Goal: Contribute content

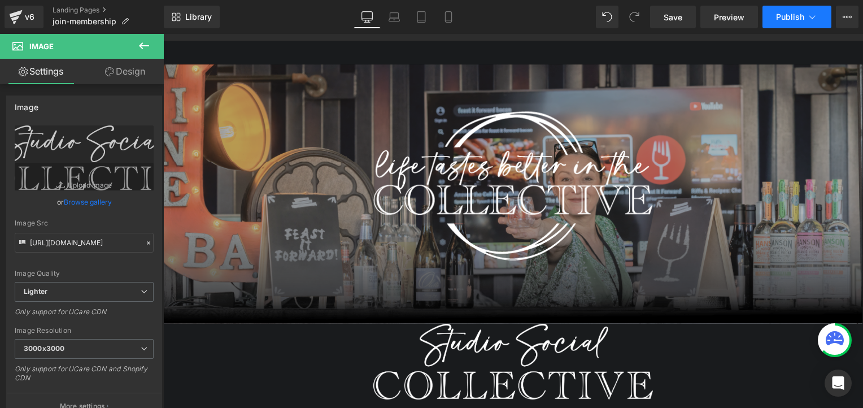
click at [783, 12] on span "Publish" at bounding box center [790, 16] width 28 height 9
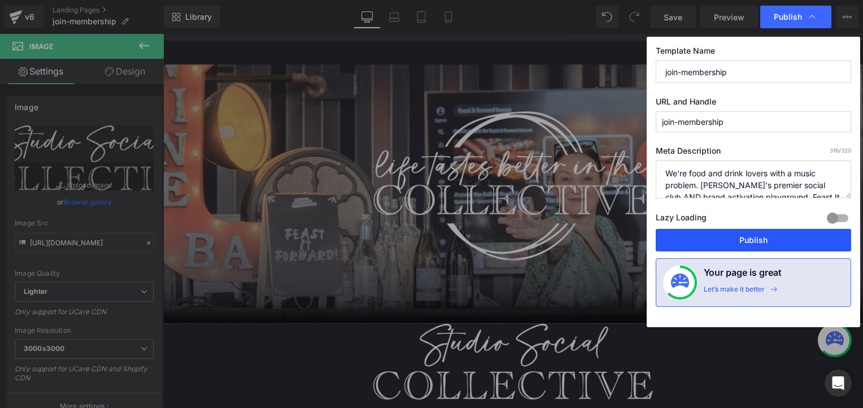
click at [723, 237] on button "Publish" at bounding box center [753, 240] width 195 height 23
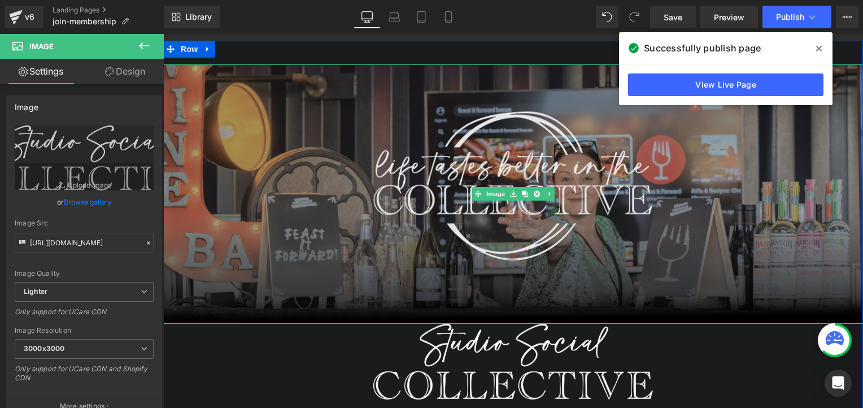
click at [380, 169] on img at bounding box center [513, 193] width 700 height 259
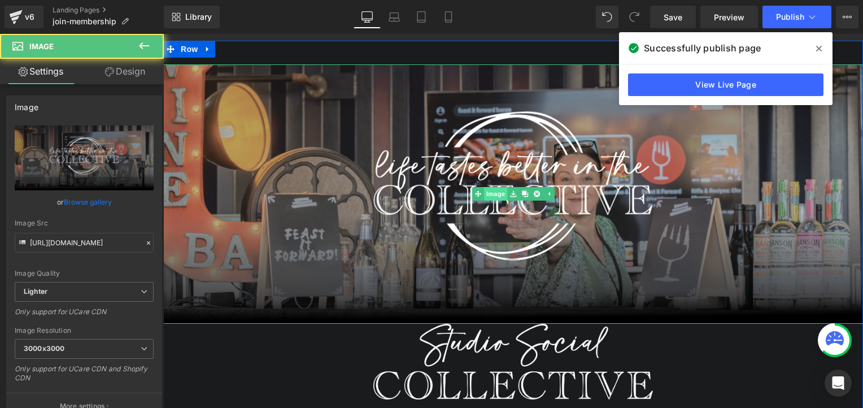
click at [492, 194] on link "Image" at bounding box center [489, 194] width 35 height 14
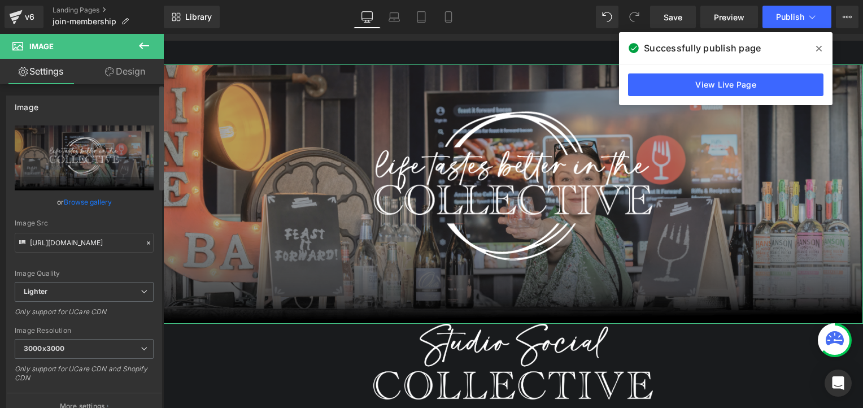
click at [77, 204] on link "Browse gallery" at bounding box center [88, 202] width 48 height 20
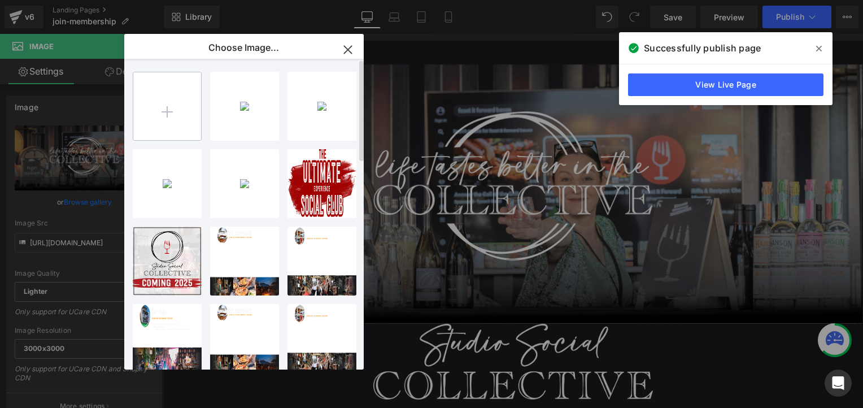
click at [165, 108] on input "file" at bounding box center [167, 106] width 68 height 68
type input "C:\fakepath\Banner.png"
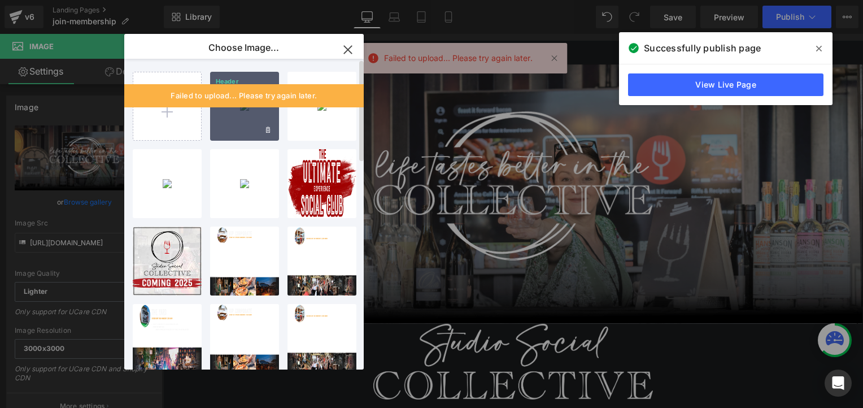
click at [251, 108] on div "Header ...mage.png 789.71 KB" at bounding box center [244, 106] width 69 height 69
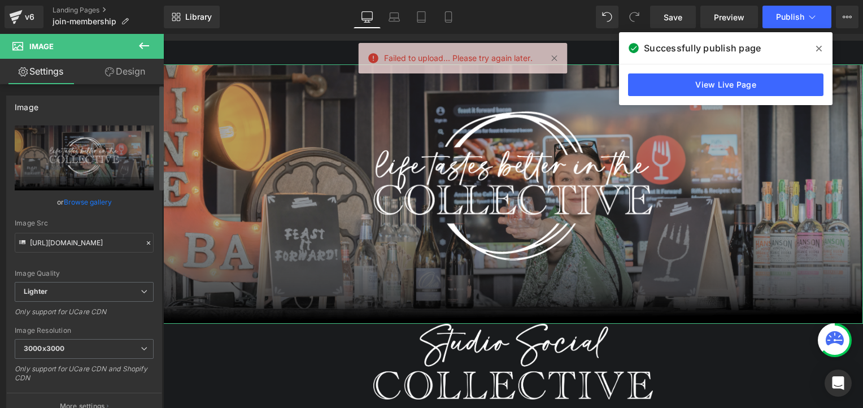
click at [67, 206] on link "Browse gallery" at bounding box center [88, 202] width 48 height 20
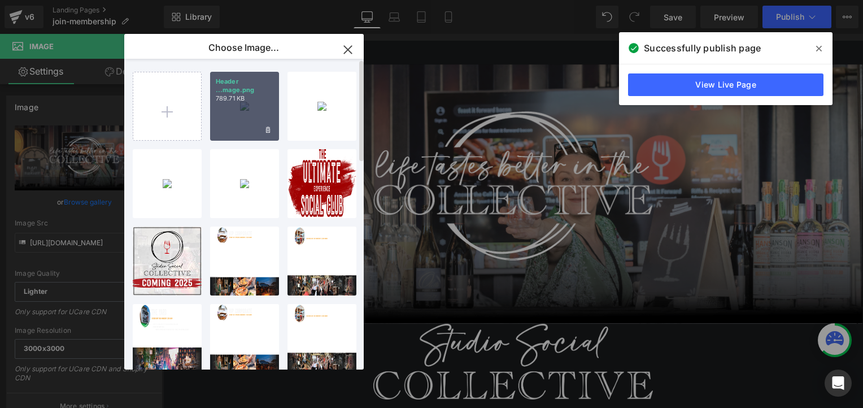
click at [232, 117] on div "Header ...mage.png 789.71 KB" at bounding box center [244, 106] width 69 height 69
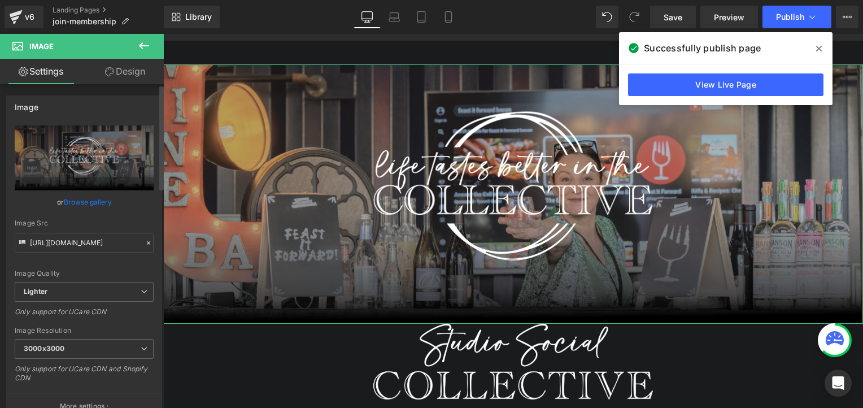
click at [85, 204] on link "Browse gallery" at bounding box center [88, 202] width 48 height 20
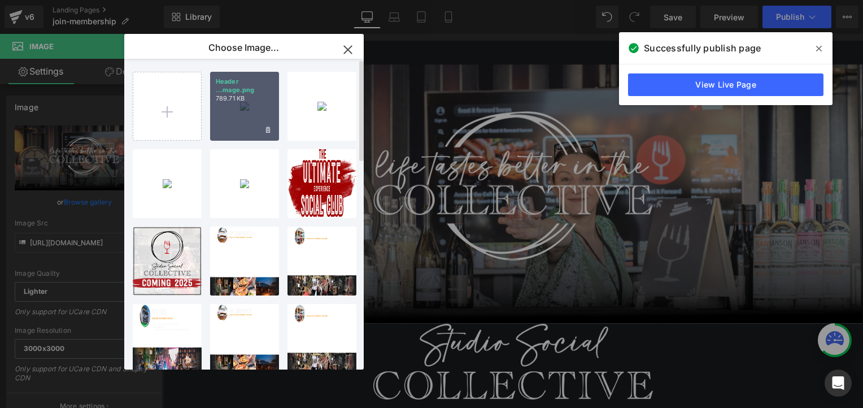
click at [256, 110] on div "Header ...mage.png 789.71 KB" at bounding box center [244, 106] width 69 height 69
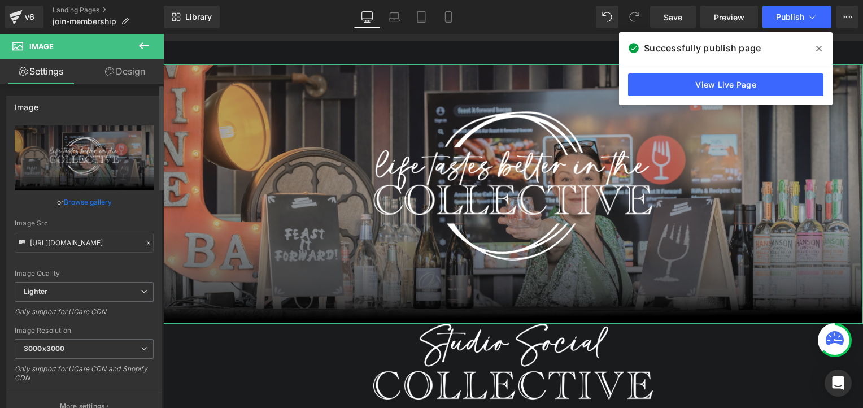
click at [97, 201] on link "Browse gallery" at bounding box center [88, 202] width 48 height 20
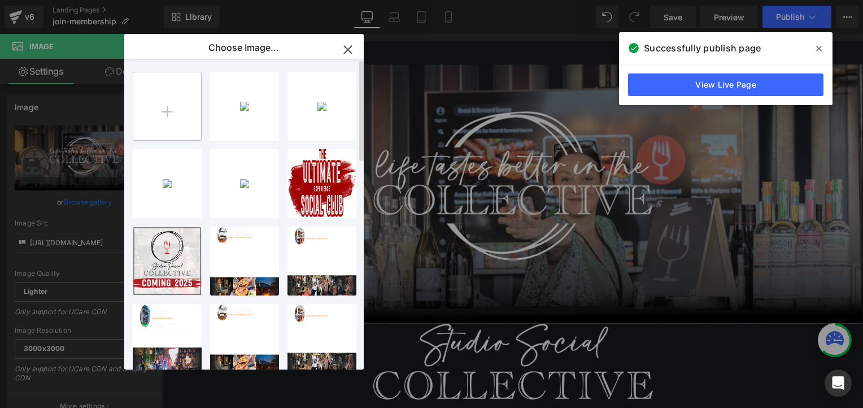
click at [191, 95] on input "file" at bounding box center [167, 106] width 68 height 68
type input "C:\fakepath\Banner.png"
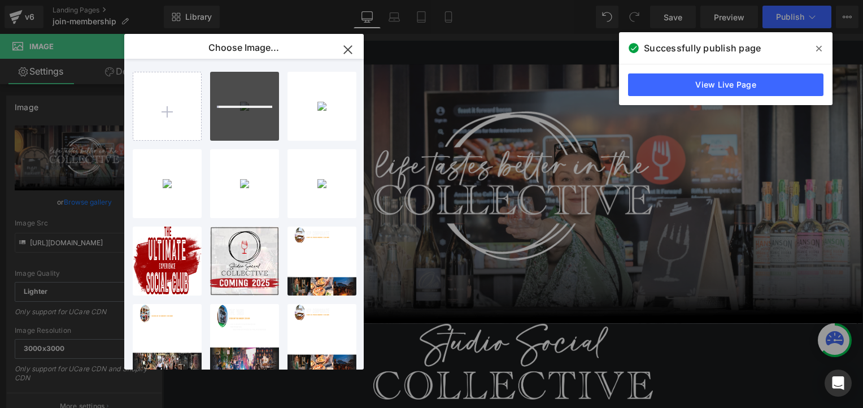
click at [817, 45] on icon at bounding box center [819, 48] width 6 height 9
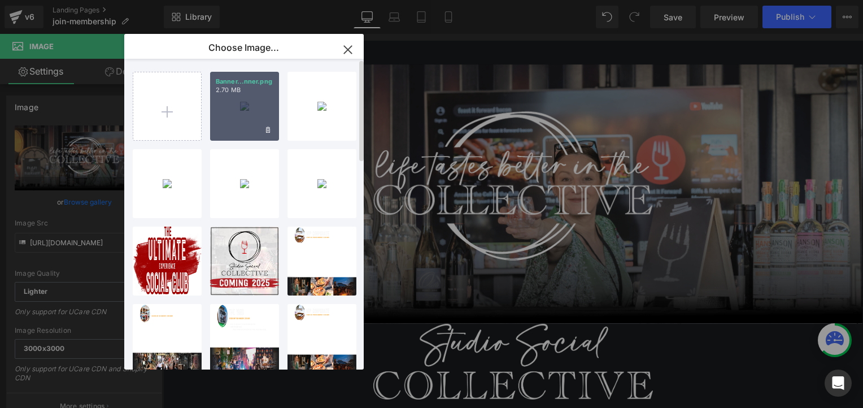
click at [221, 104] on div "Banner...nner.png 2.70 MB" at bounding box center [244, 106] width 69 height 69
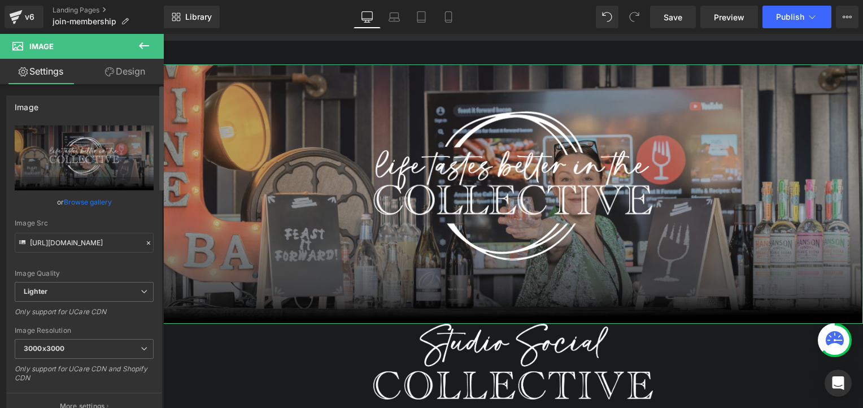
click at [79, 204] on link "Browse gallery" at bounding box center [88, 202] width 48 height 20
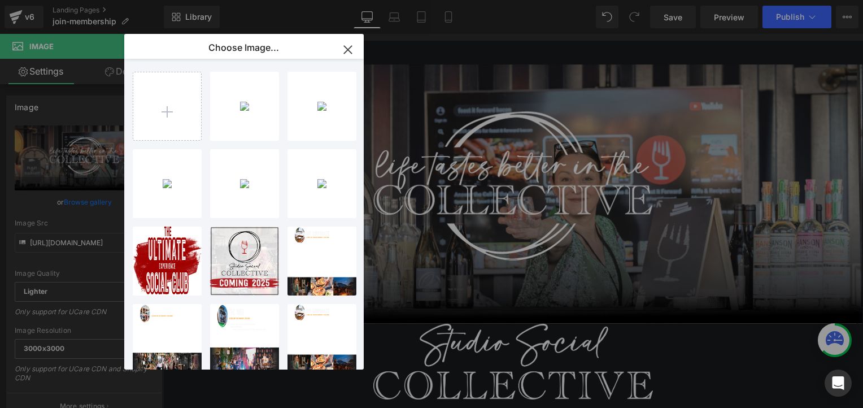
click at [283, 103] on div "Banner...nner.png 2.70 MB Delete image? Yes No Header ...mage.png 789.71 KB Del…" at bounding box center [251, 216] width 236 height 315
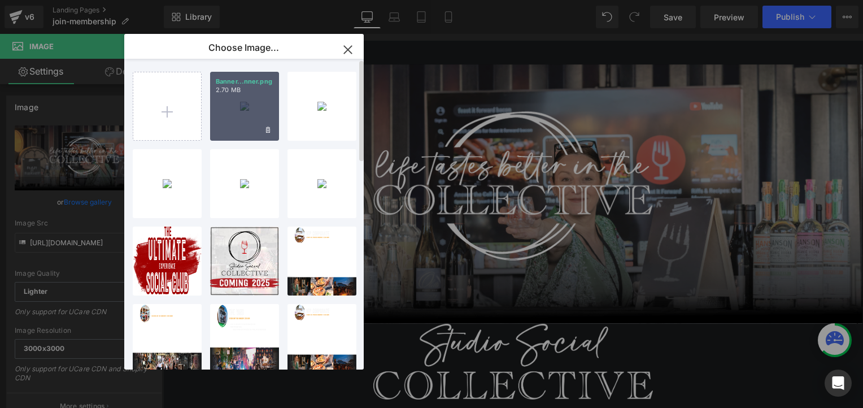
click at [273, 104] on div "Banner...nner.png 2.70 MB" at bounding box center [244, 106] width 69 height 69
type input "[URL][DOMAIN_NAME]"
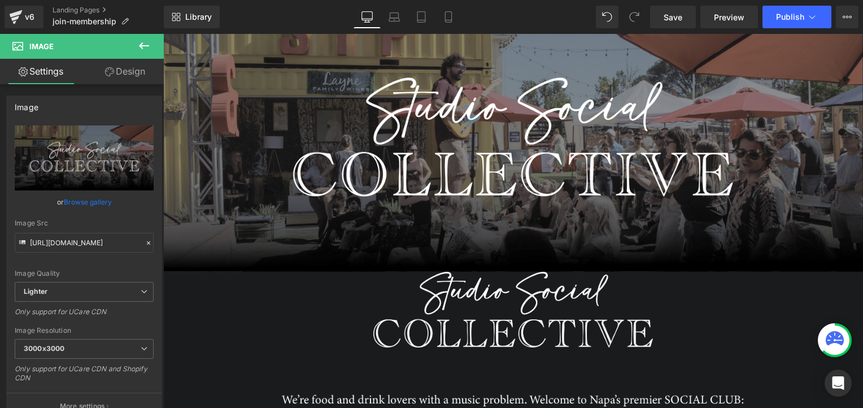
scroll to position [160, 0]
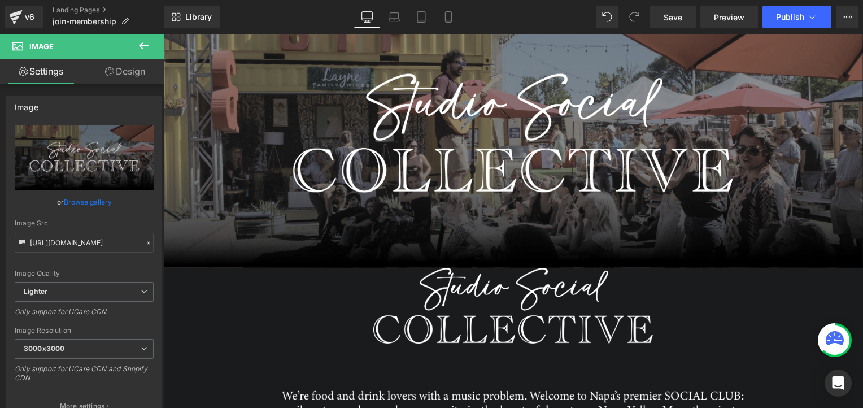
click at [140, 41] on icon at bounding box center [144, 46] width 14 height 14
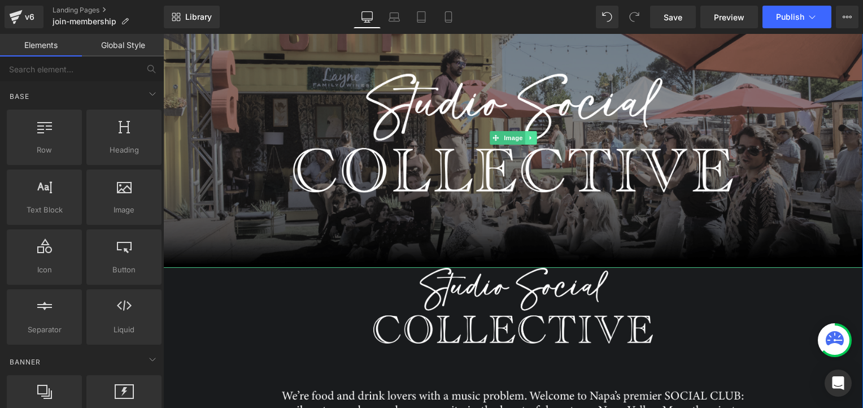
click at [527, 141] on icon at bounding box center [530, 137] width 6 height 7
click at [522, 139] on icon at bounding box center [525, 138] width 6 height 6
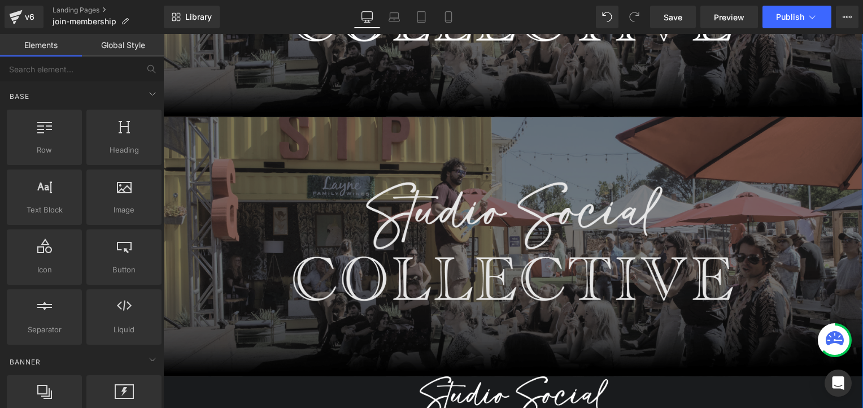
scroll to position [348, 0]
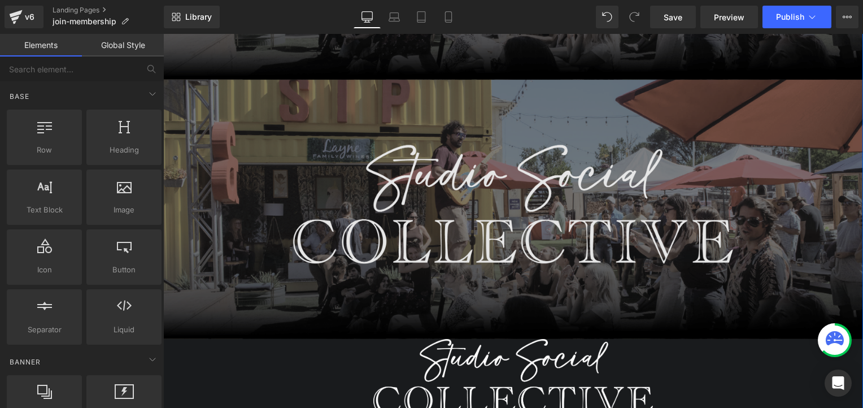
click at [386, 190] on img at bounding box center [513, 209] width 700 height 259
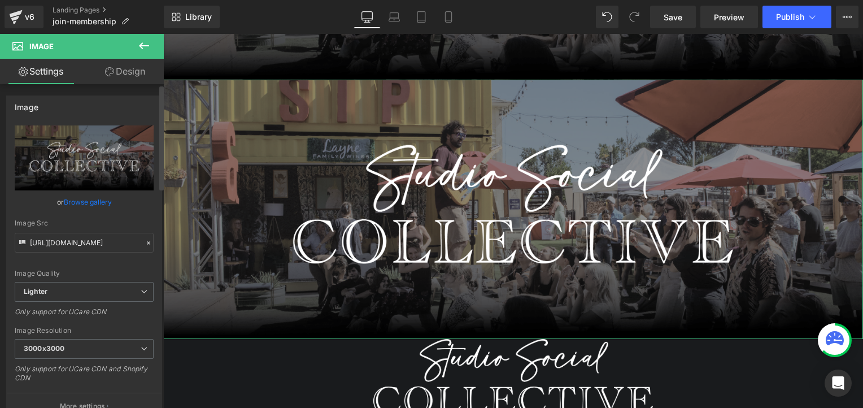
click at [93, 198] on link "Browse gallery" at bounding box center [88, 202] width 48 height 20
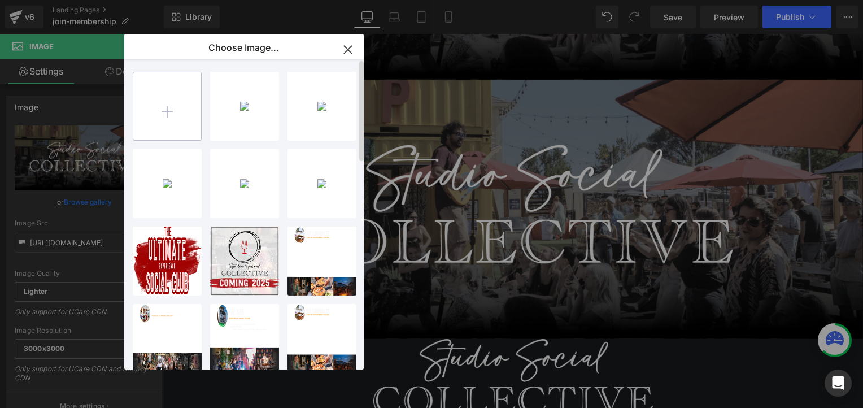
click at [155, 106] on input "file" at bounding box center [167, 106] width 68 height 68
type input "C:\fakepath\Top Text.png"
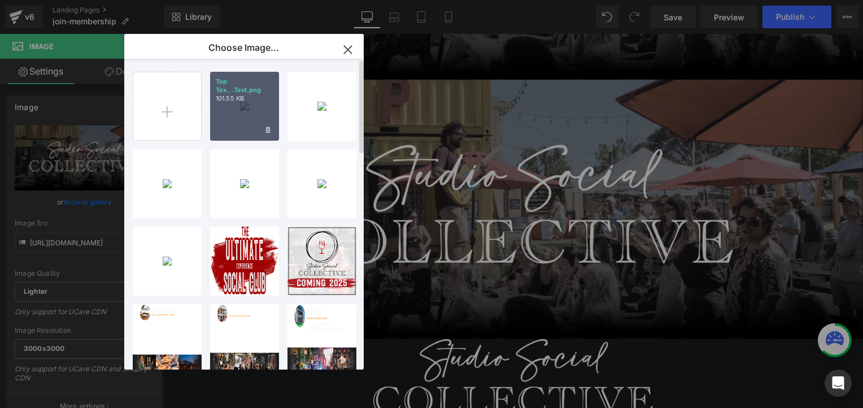
click at [246, 112] on div "Top Tex...Text.png 101.55 KB" at bounding box center [244, 106] width 69 height 69
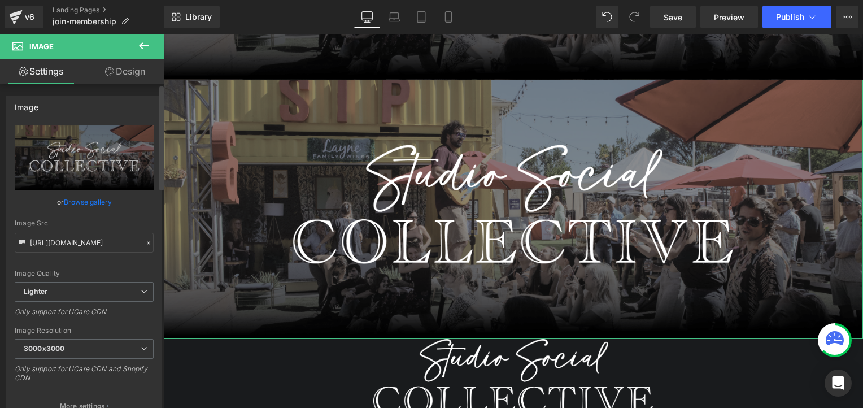
click at [94, 199] on link "Browse gallery" at bounding box center [88, 202] width 48 height 20
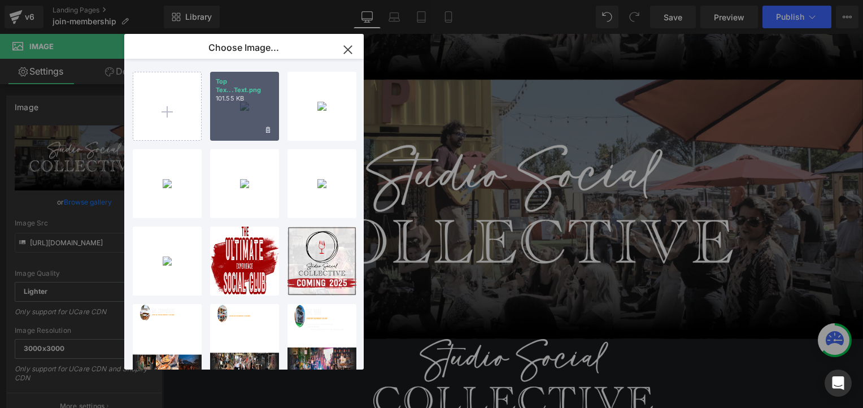
click at [250, 116] on div "Top Tex...Text.png 101.55 KB" at bounding box center [244, 106] width 69 height 69
type input "[URL][DOMAIN_NAME]"
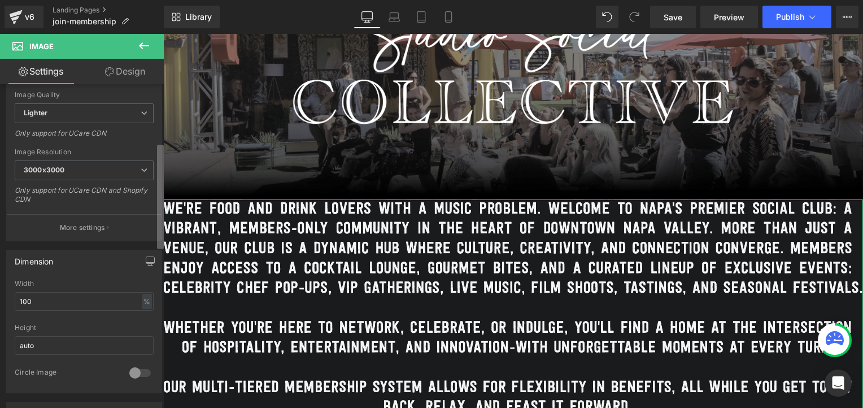
scroll to position [184, 0]
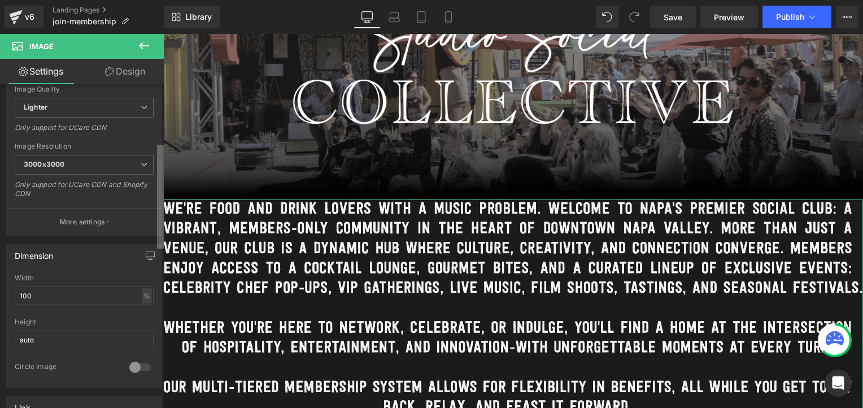
click at [160, 164] on b at bounding box center [160, 197] width 7 height 104
drag, startPoint x: 32, startPoint y: 293, endPoint x: 2, endPoint y: 299, distance: 30.0
click at [2, 299] on div "Dimension 100% Width 100 % % px auto Height auto 0 Circle Image" at bounding box center [84, 312] width 169 height 152
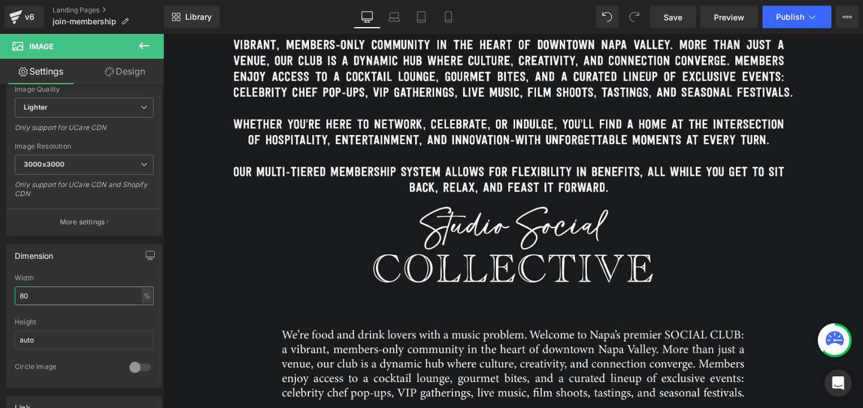
scroll to position [417, 0]
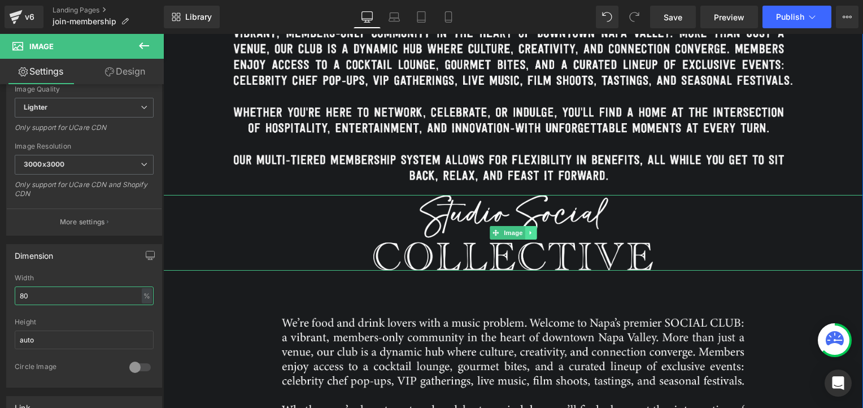
type input "80"
click at [529, 233] on icon at bounding box center [530, 233] width 2 height 4
click at [534, 232] on icon at bounding box center [537, 233] width 6 height 6
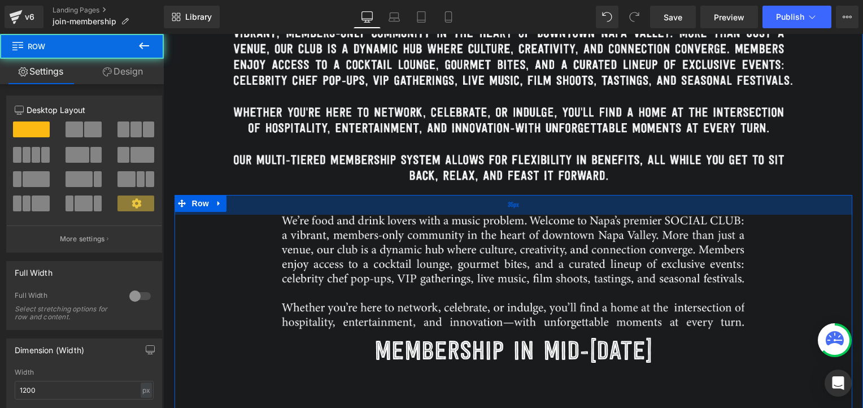
drag, startPoint x: 533, startPoint y: 232, endPoint x: 533, endPoint y: 200, distance: 31.1
click at [533, 200] on div "35px" at bounding box center [514, 205] width 678 height 20
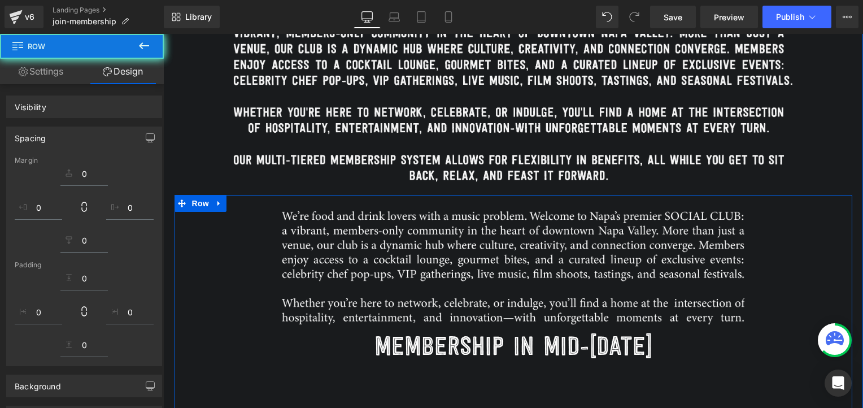
click at [533, 200] on div at bounding box center [514, 202] width 678 height 15
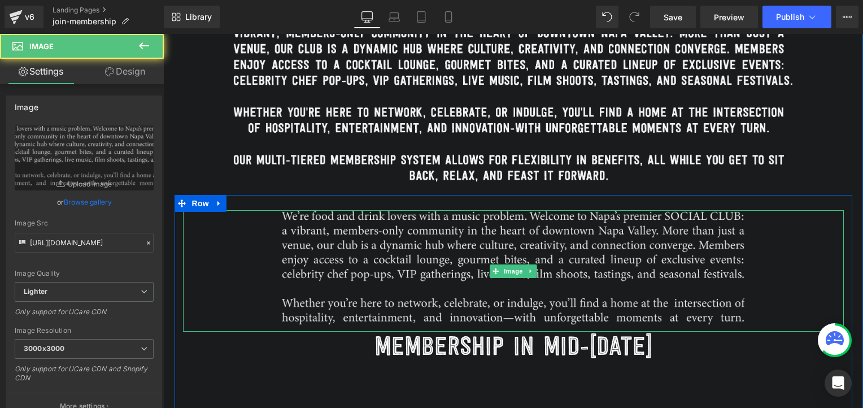
click at [343, 235] on img at bounding box center [513, 270] width 463 height 121
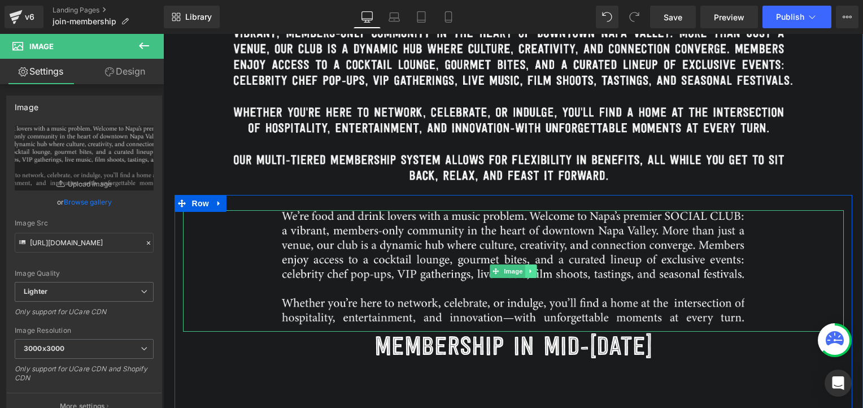
click at [528, 271] on icon at bounding box center [530, 271] width 6 height 7
click at [533, 272] on icon at bounding box center [536, 271] width 6 height 7
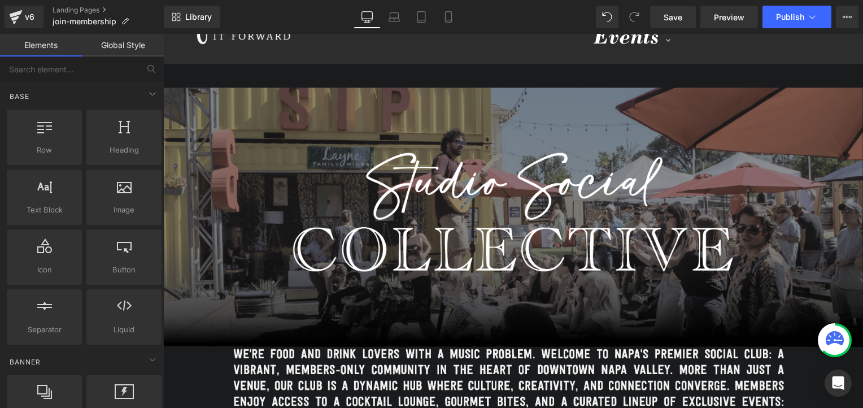
scroll to position [77, 0]
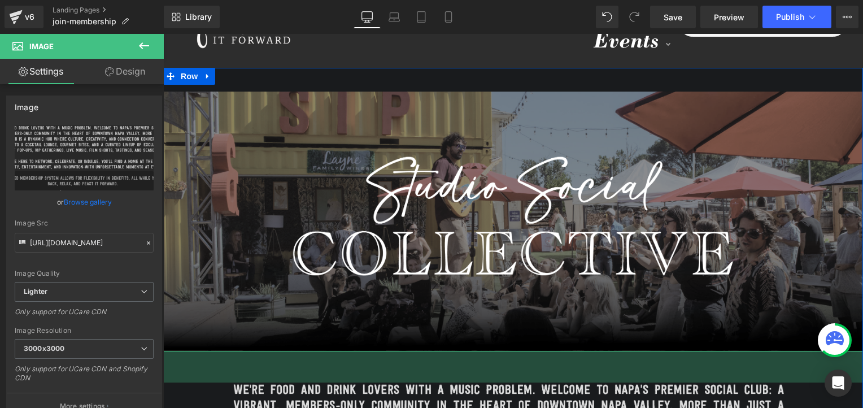
drag, startPoint x: 515, startPoint y: 351, endPoint x: 513, endPoint y: 382, distance: 31.7
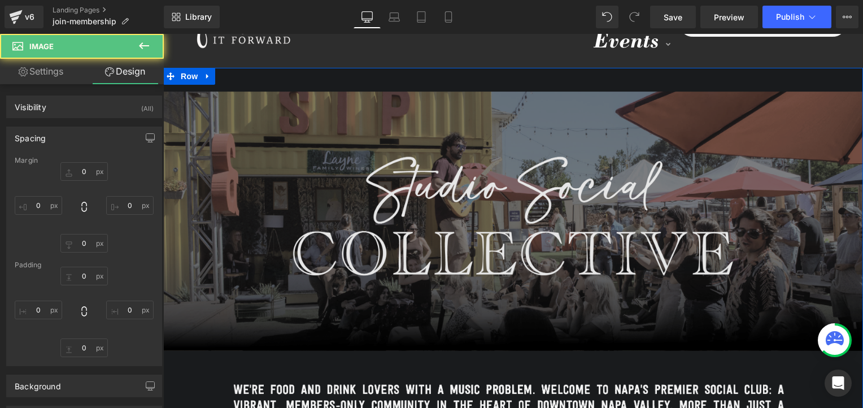
type input "0"
type input "56"
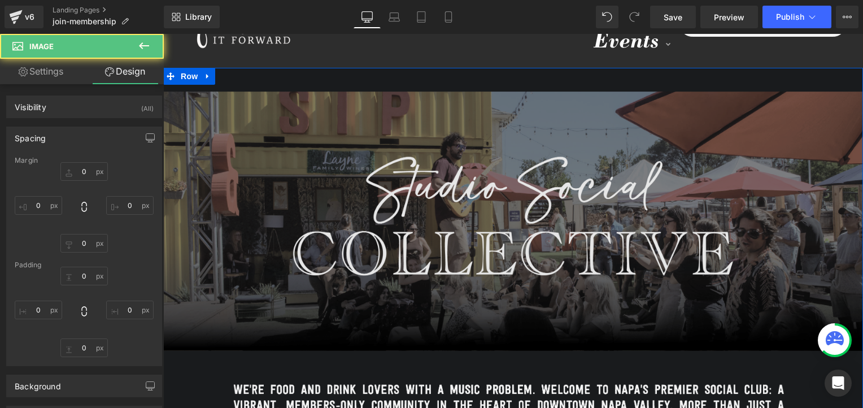
type input "0"
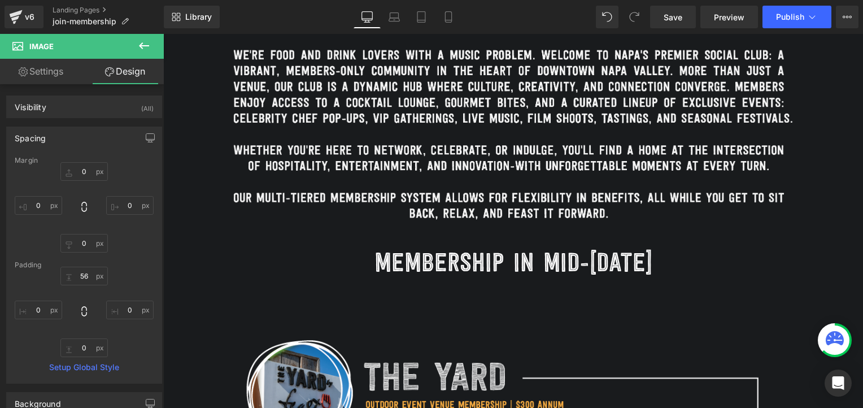
scroll to position [451, 0]
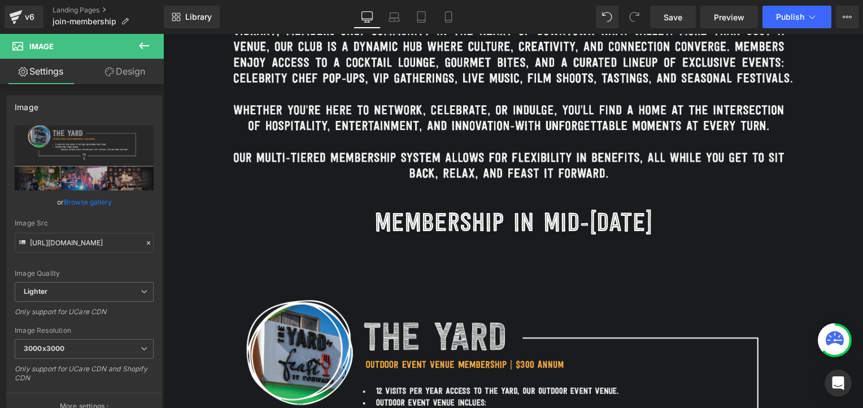
scroll to position [588, 0]
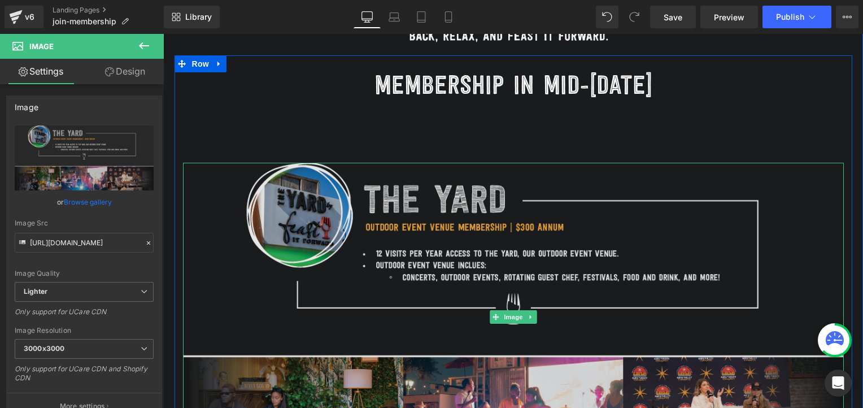
click at [478, 256] on img at bounding box center [513, 317] width 661 height 309
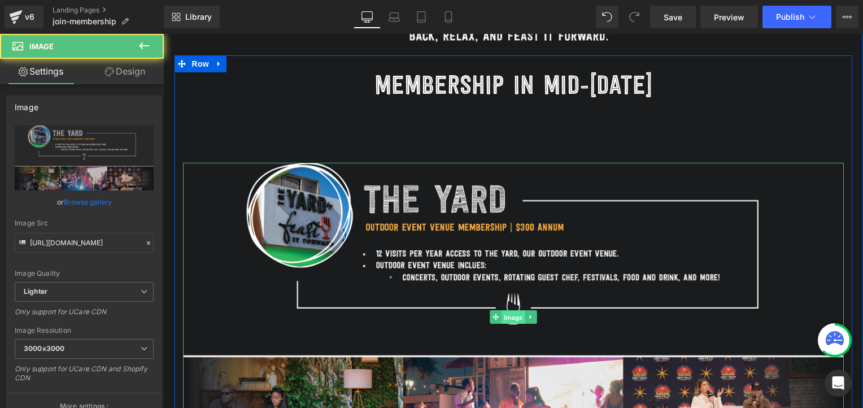
click at [506, 320] on span "Image" at bounding box center [514, 318] width 24 height 14
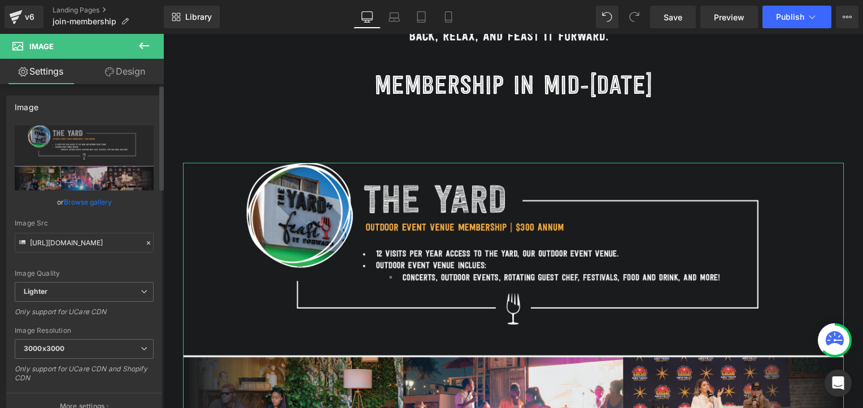
click at [67, 201] on link "Browse gallery" at bounding box center [88, 202] width 48 height 20
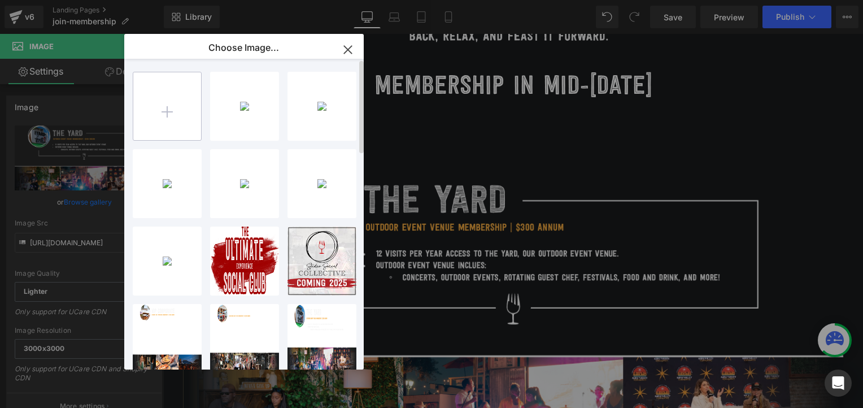
click at [176, 108] on input "file" at bounding box center [167, 106] width 68 height 68
type input "C:\fakepath\The Yard (1).png"
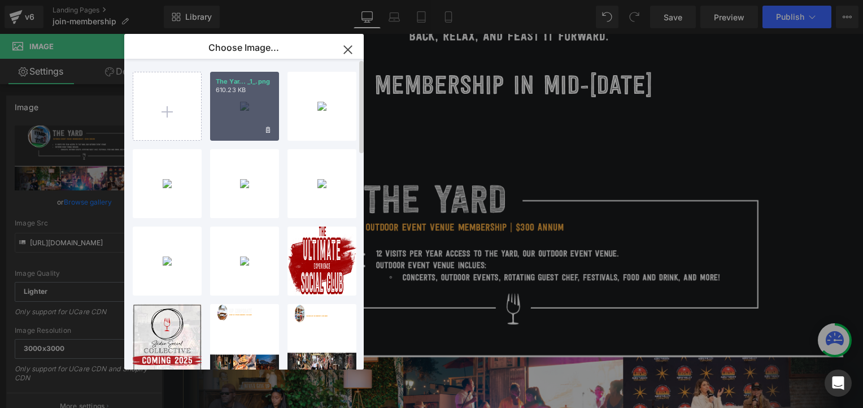
click at [266, 112] on div "The Yar... _1_.png 610.23 KB" at bounding box center [244, 106] width 69 height 69
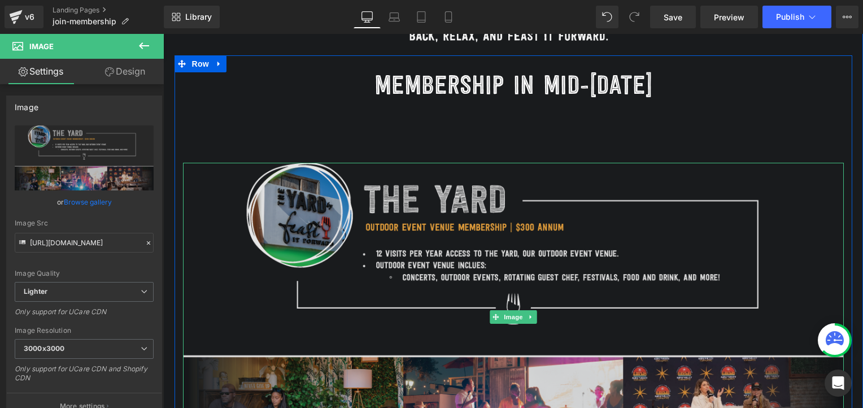
click at [470, 269] on img at bounding box center [513, 317] width 661 height 309
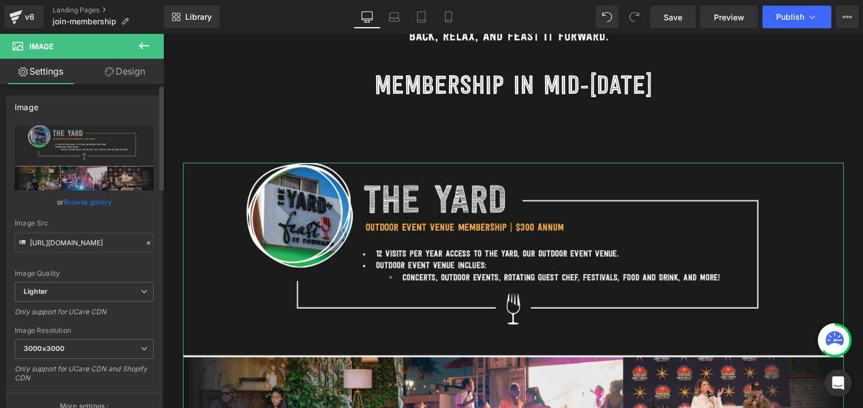
click at [84, 202] on link "Browse gallery" at bounding box center [88, 202] width 48 height 20
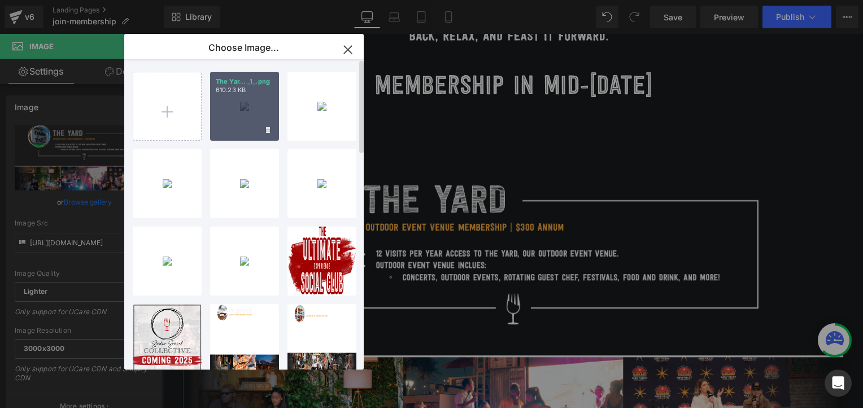
click at [241, 110] on div "The Yar... _1_.png 610.23 KB" at bounding box center [244, 106] width 69 height 69
type input "[URL][DOMAIN_NAME]"
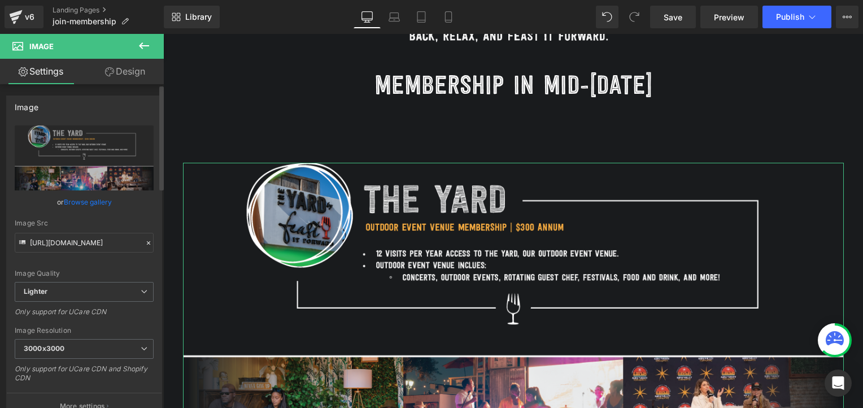
click at [102, 204] on link "Browse gallery" at bounding box center [88, 202] width 48 height 20
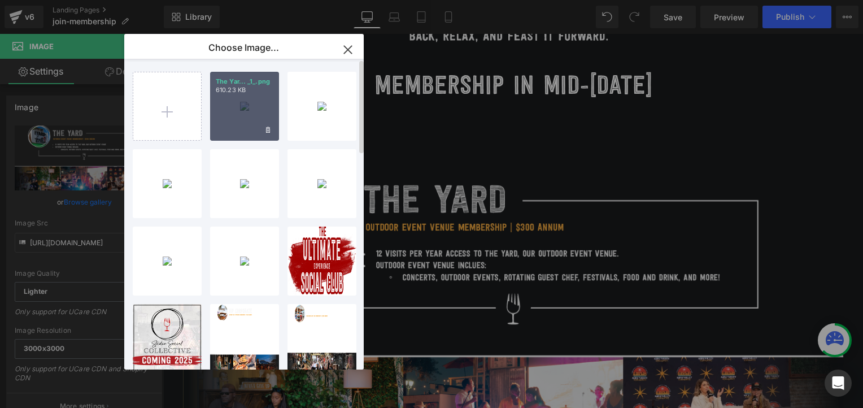
click at [226, 116] on div "The Yar... _1_.png 610.23 KB" at bounding box center [244, 106] width 69 height 69
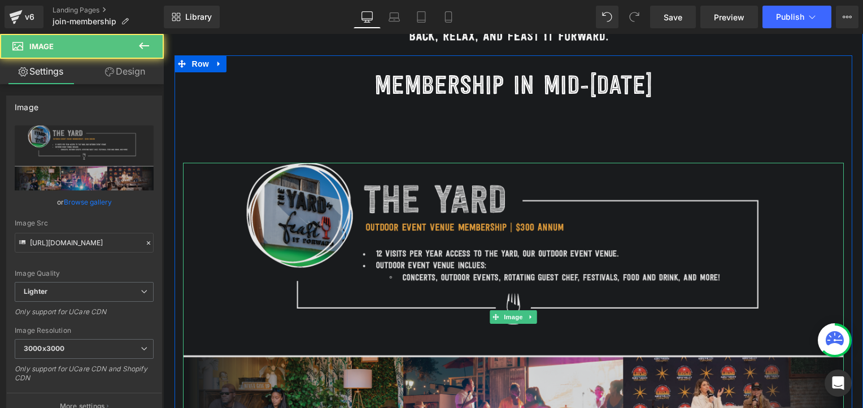
click at [429, 243] on img at bounding box center [513, 317] width 661 height 309
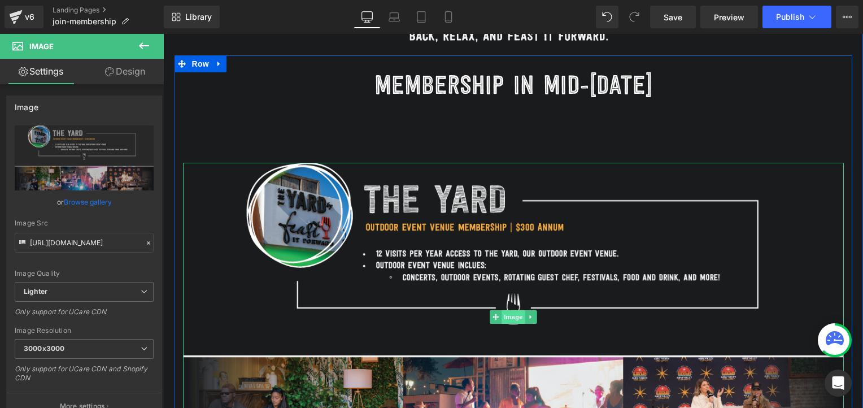
click at [508, 315] on span "Image" at bounding box center [514, 317] width 24 height 14
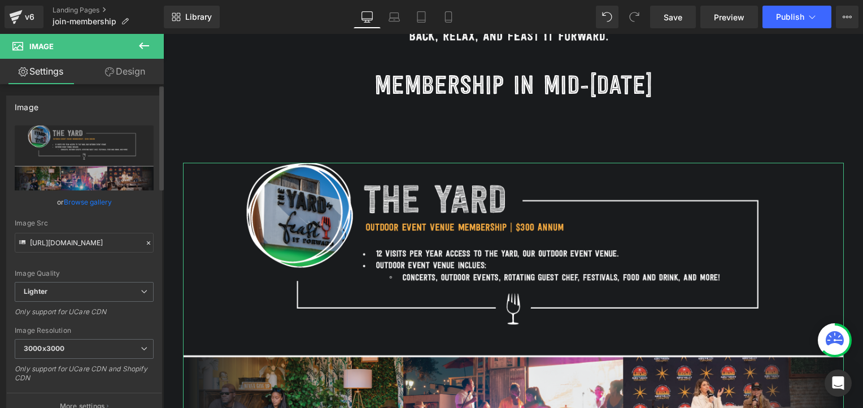
click at [98, 202] on link "Browse gallery" at bounding box center [88, 202] width 48 height 20
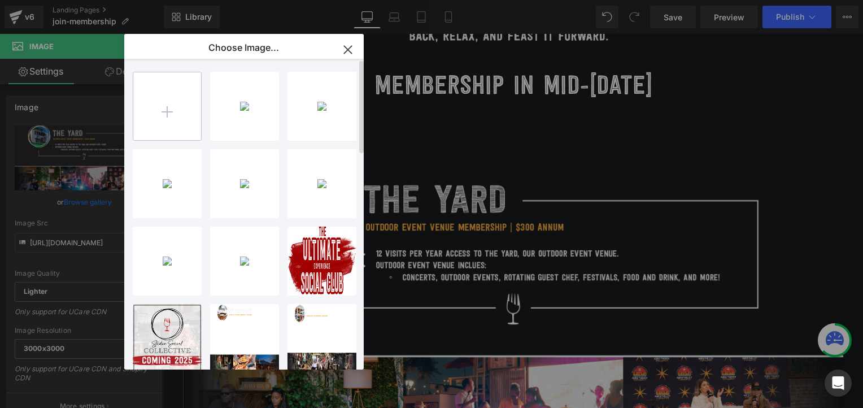
click at [171, 113] on input "file" at bounding box center [167, 106] width 68 height 68
type input "C:\fakepath\The Yard_1.png"
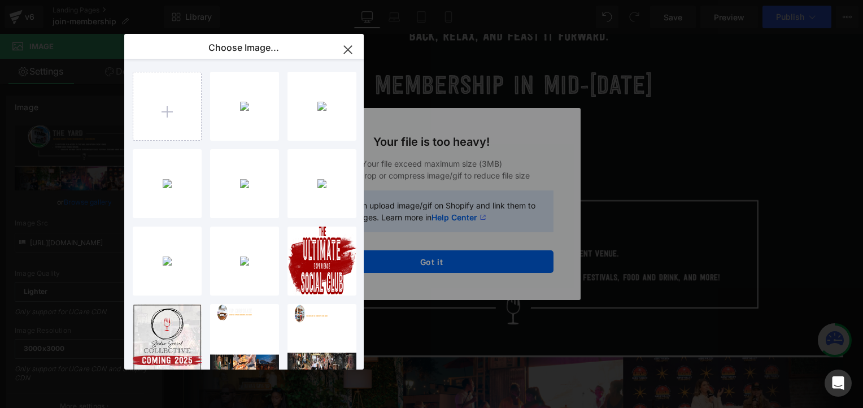
click at [349, 50] on icon "button" at bounding box center [348, 50] width 18 height 18
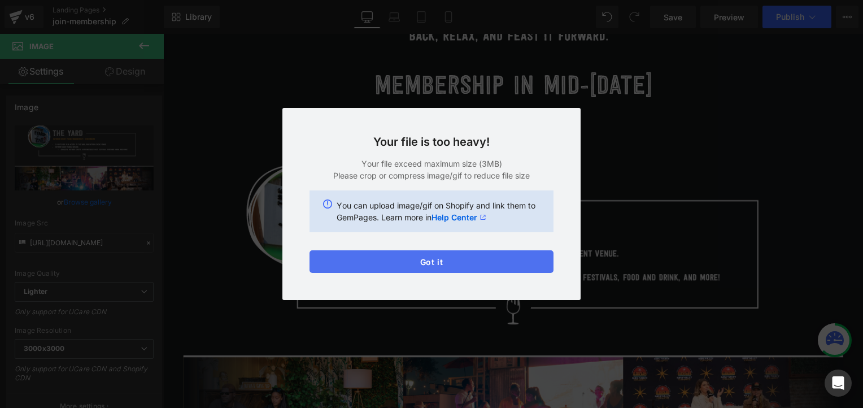
click at [462, 256] on button "Got it" at bounding box center [431, 261] width 244 height 23
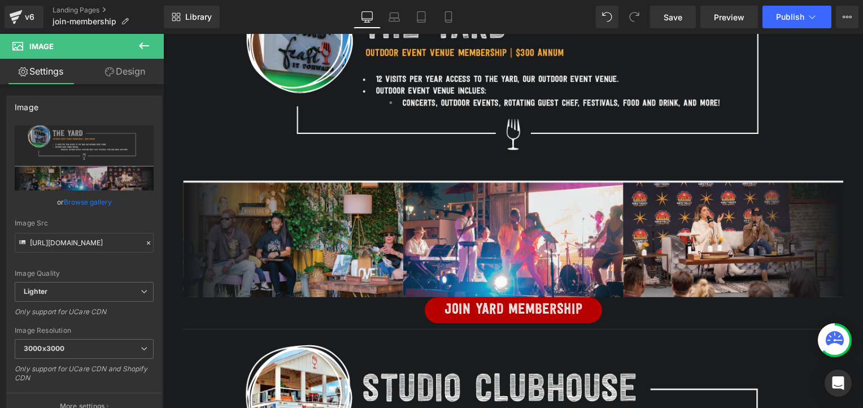
scroll to position [766, 0]
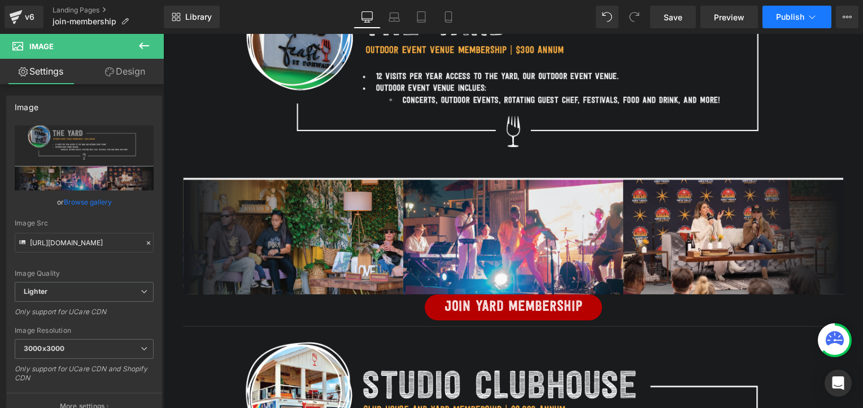
click at [793, 20] on span "Publish" at bounding box center [790, 16] width 28 height 9
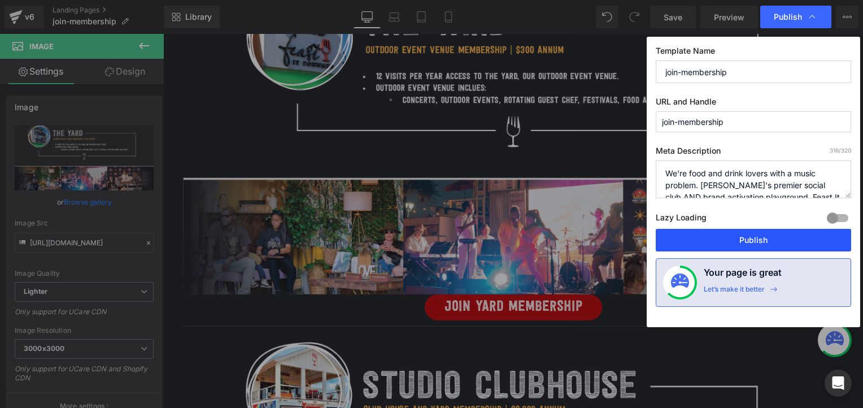
click at [721, 239] on button "Publish" at bounding box center [753, 240] width 195 height 23
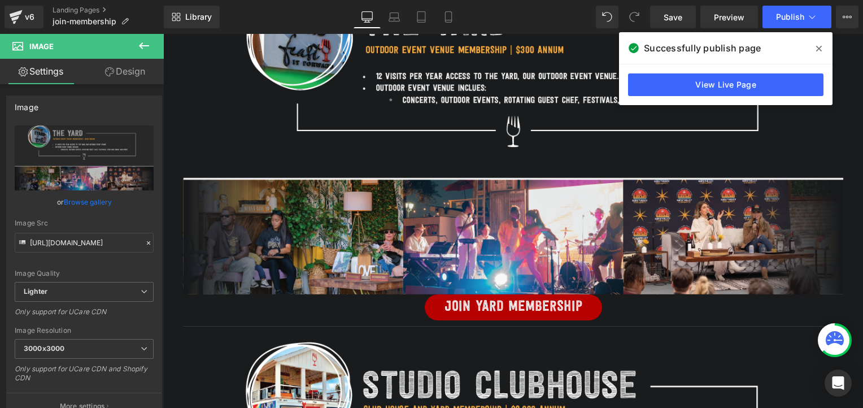
click at [817, 53] on span at bounding box center [819, 49] width 18 height 18
